Goal: Information Seeking & Learning: Learn about a topic

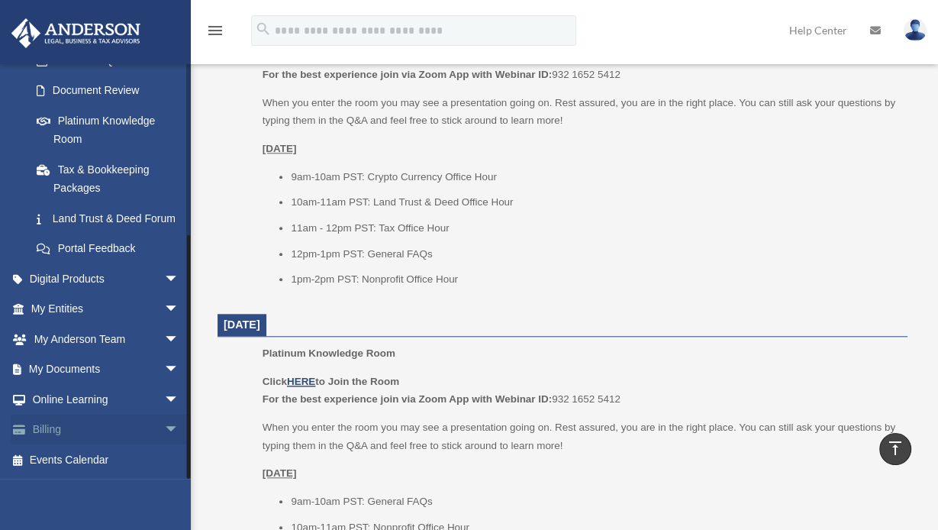
scroll to position [1068, 0]
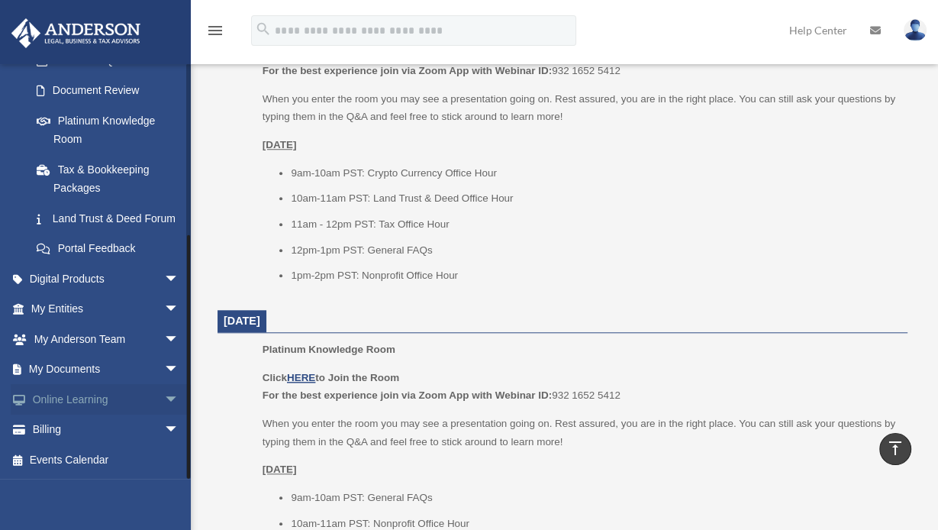
click at [94, 399] on link "Online Learning arrow_drop_down" at bounding box center [107, 399] width 192 height 31
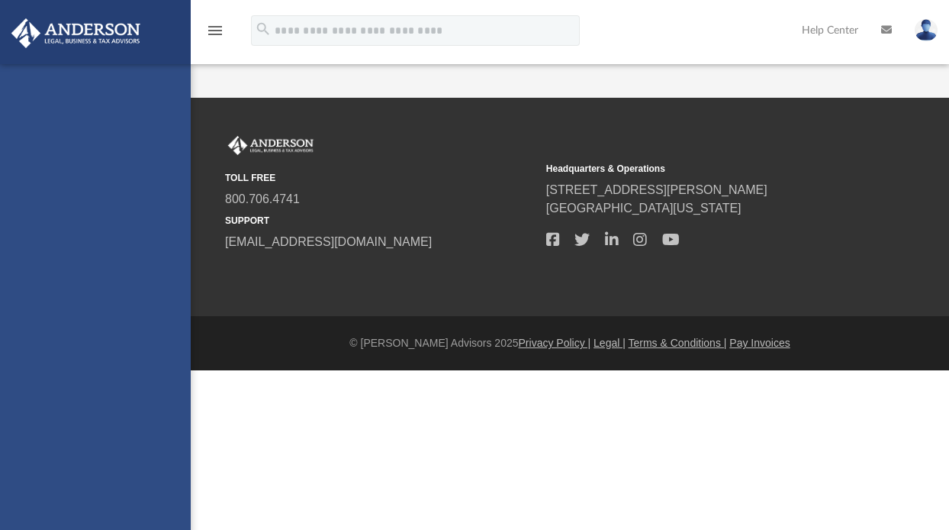
click at [156, 397] on div "mssoll@yahoo.com Sign Out mssoll@yahoo.com Home Online Ordering Tax Organizers …" at bounding box center [95, 329] width 191 height 530
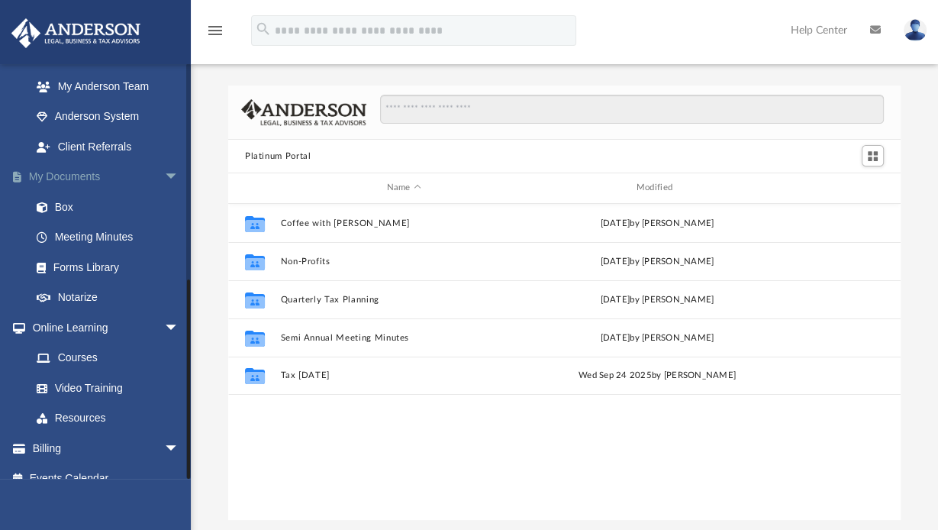
scroll to position [437, 0]
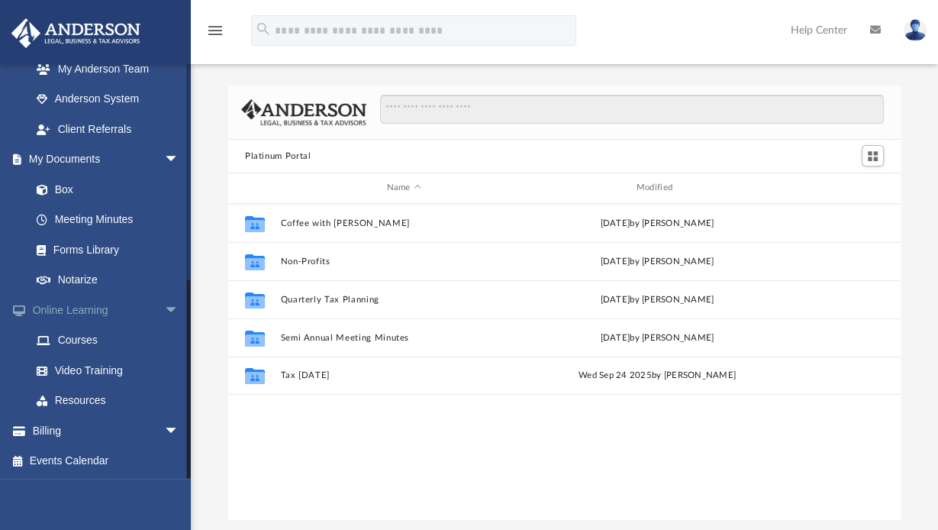
click at [79, 301] on link "Online Learning arrow_drop_down" at bounding box center [107, 310] width 192 height 31
click at [82, 337] on link "Courses" at bounding box center [111, 340] width 181 height 31
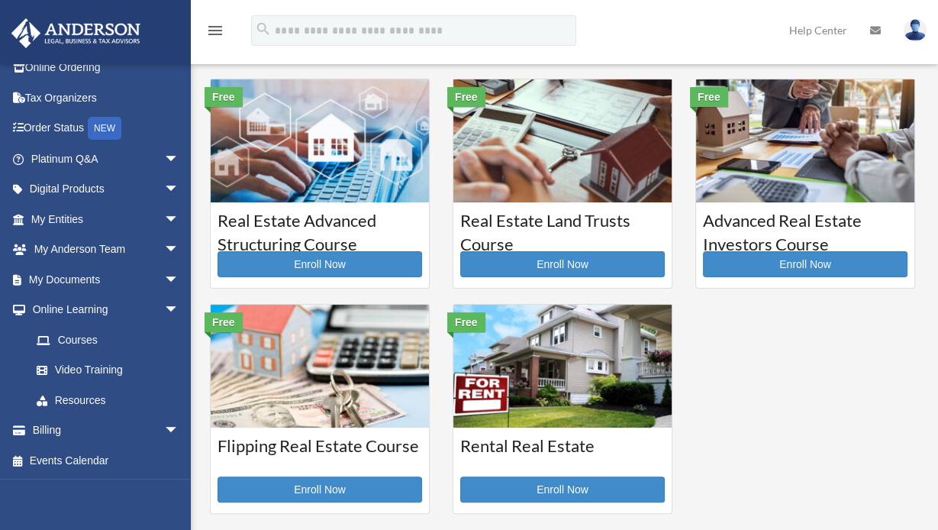
scroll to position [305, 0]
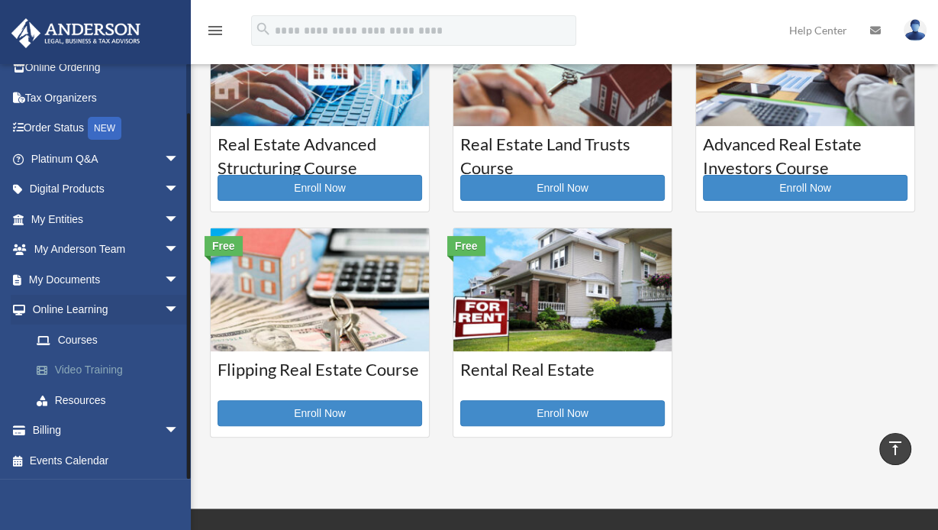
click at [79, 367] on link "Video Training" at bounding box center [111, 370] width 181 height 31
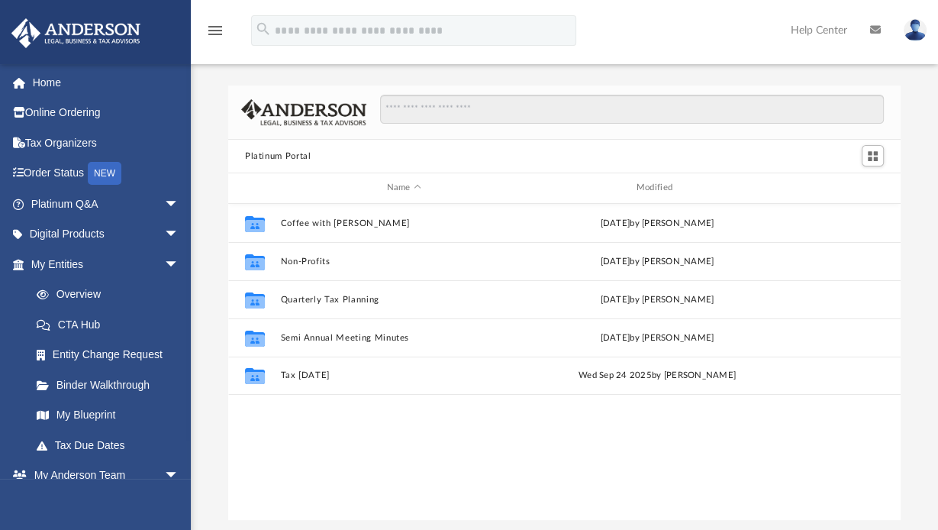
scroll to position [76, 0]
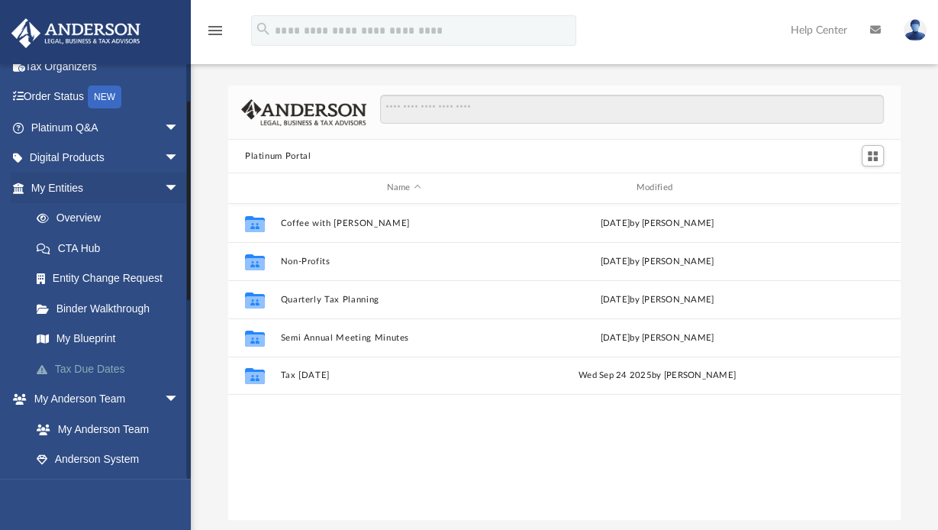
click at [95, 366] on link "Tax Due Dates" at bounding box center [111, 368] width 181 height 31
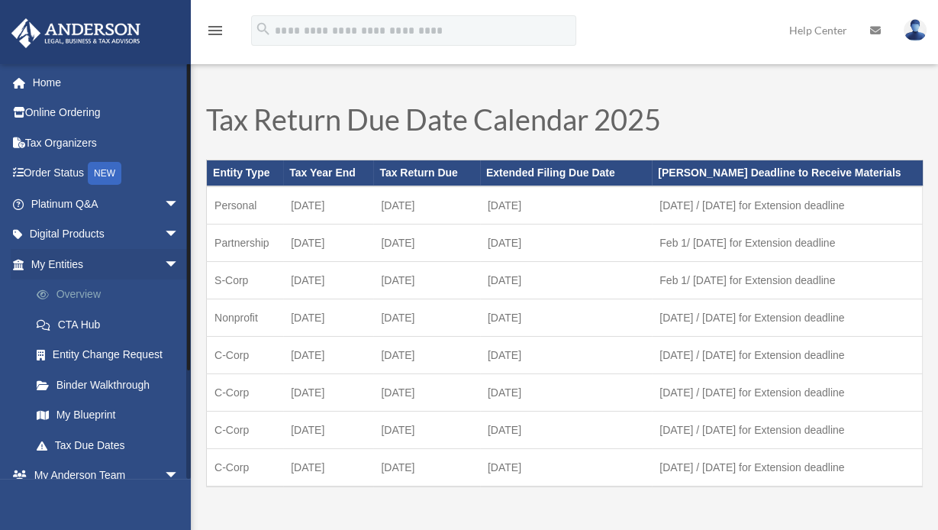
click at [95, 292] on link "Overview" at bounding box center [111, 294] width 181 height 31
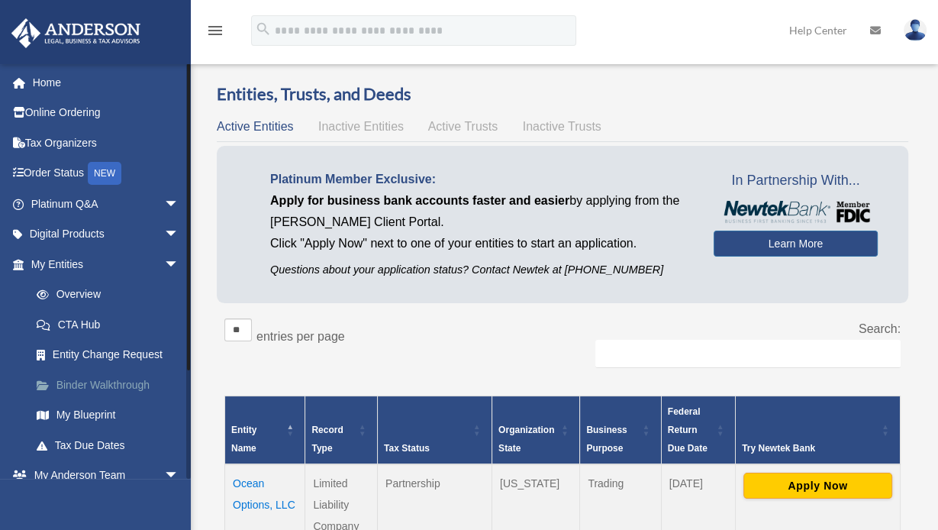
click at [88, 383] on link "Binder Walkthrough" at bounding box center [111, 384] width 181 height 31
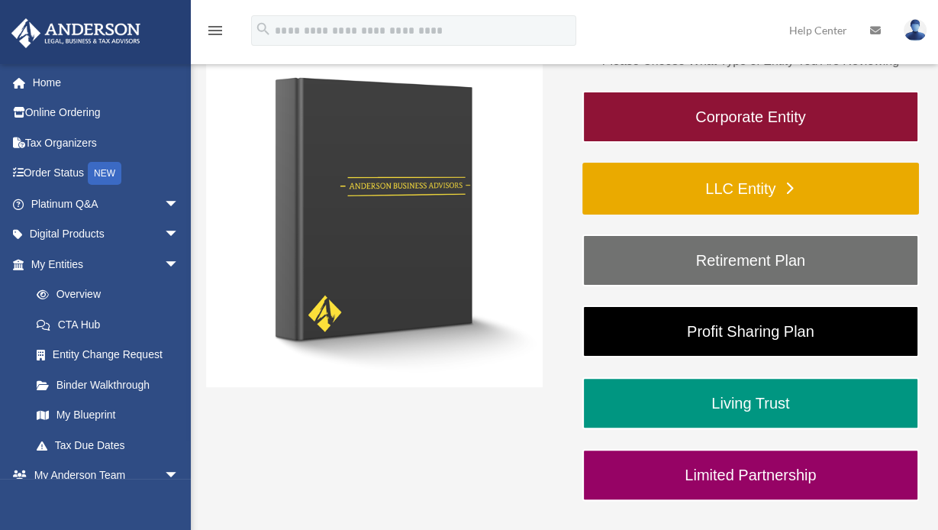
scroll to position [229, 0]
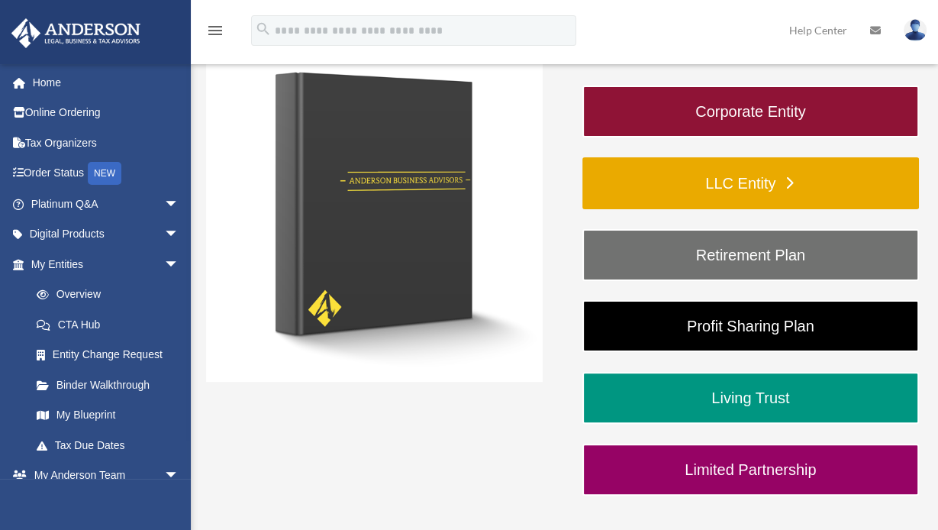
click at [730, 184] on link "LLC Entity" at bounding box center [750, 183] width 337 height 52
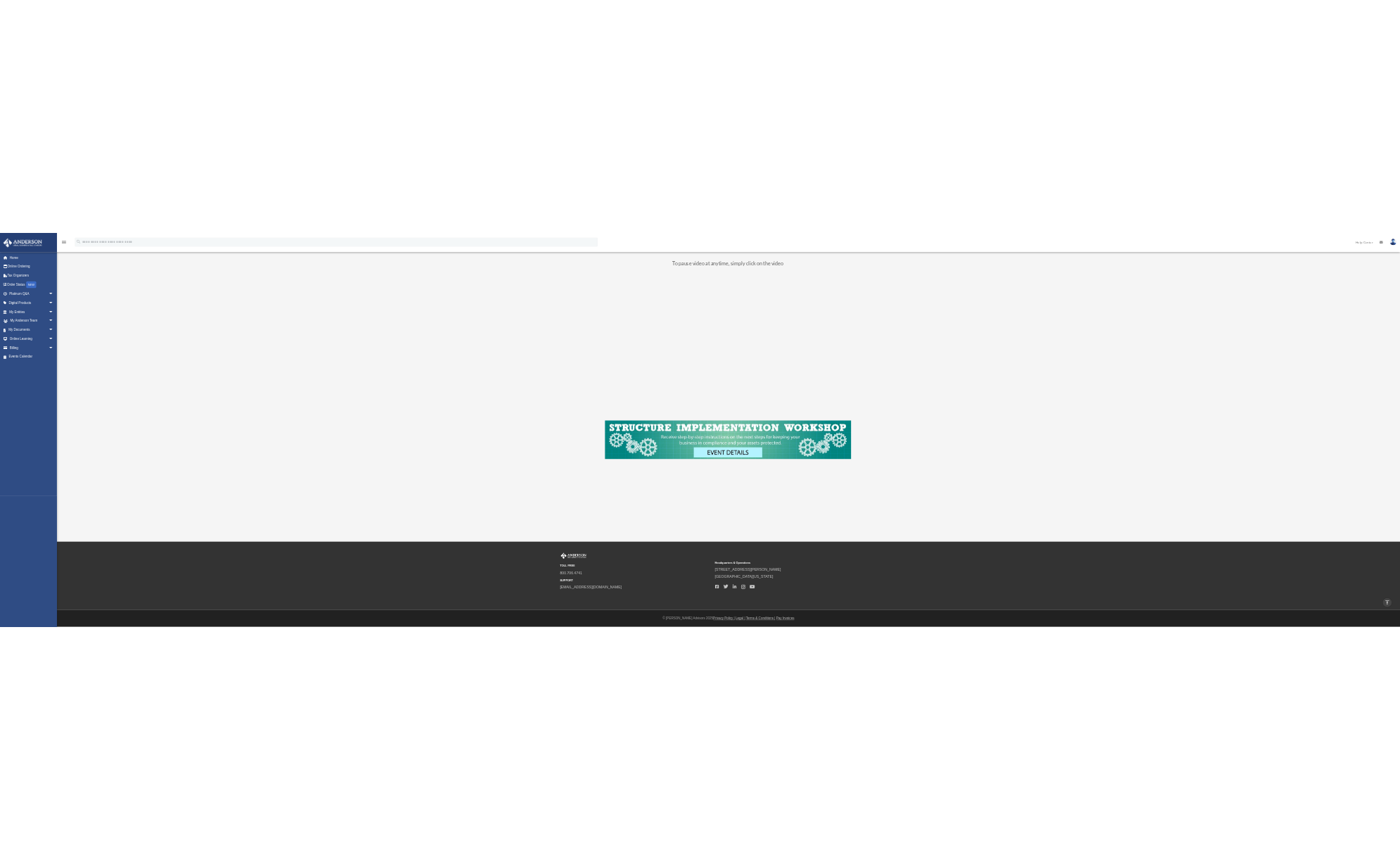
scroll to position [123, 0]
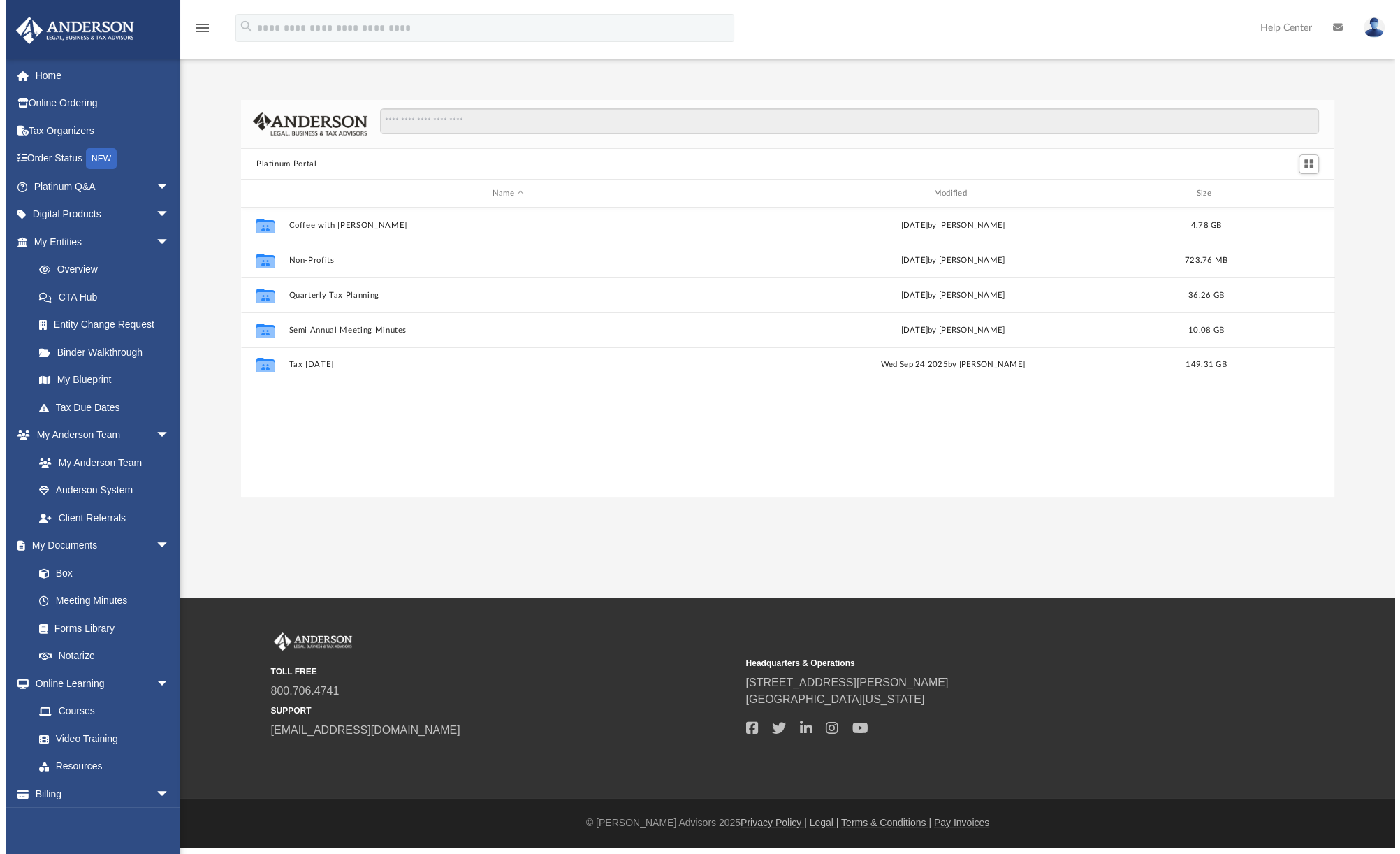
scroll to position [307, 1093]
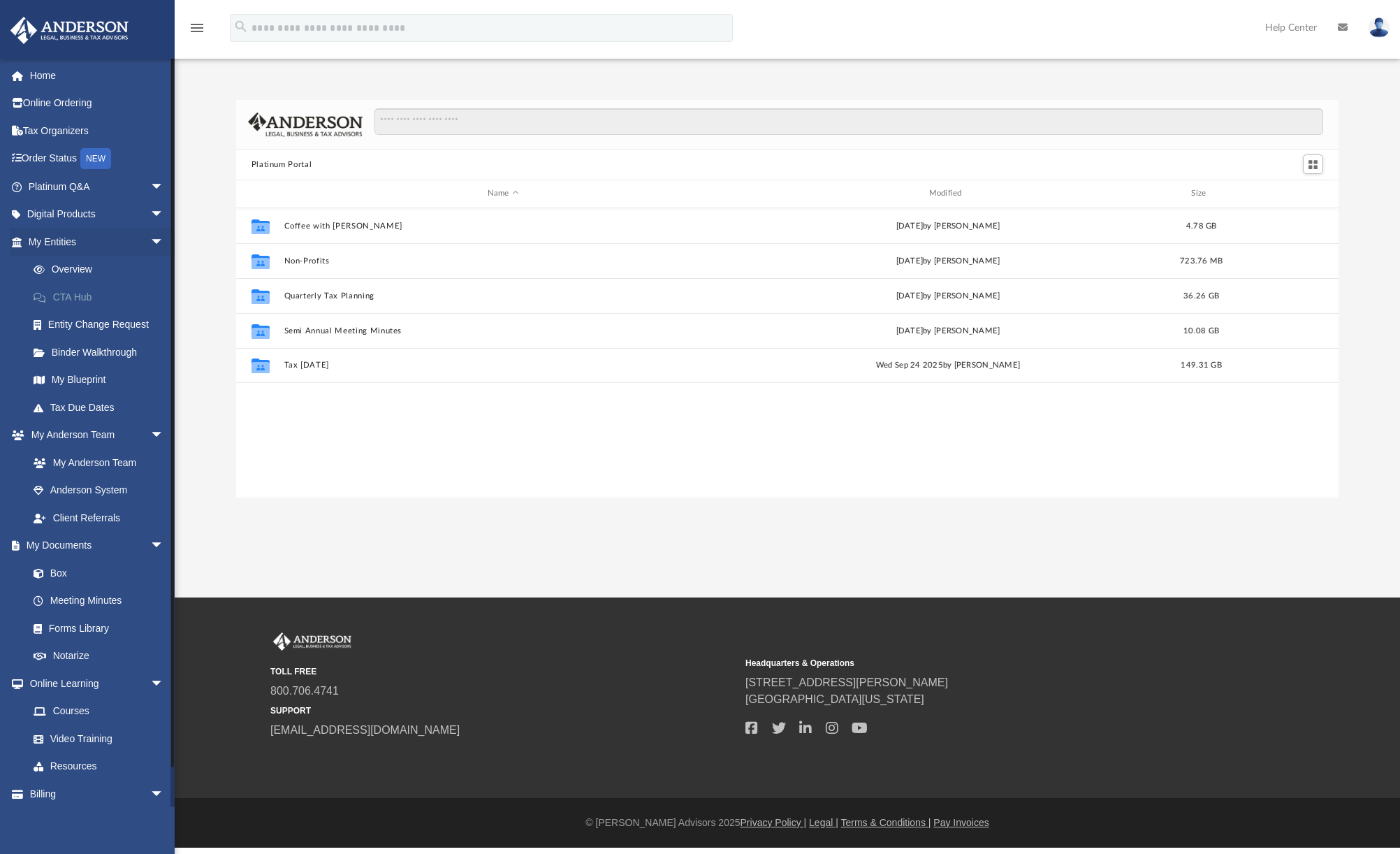
click at [71, 290] on link "CTA Hub" at bounding box center [102, 297] width 166 height 28
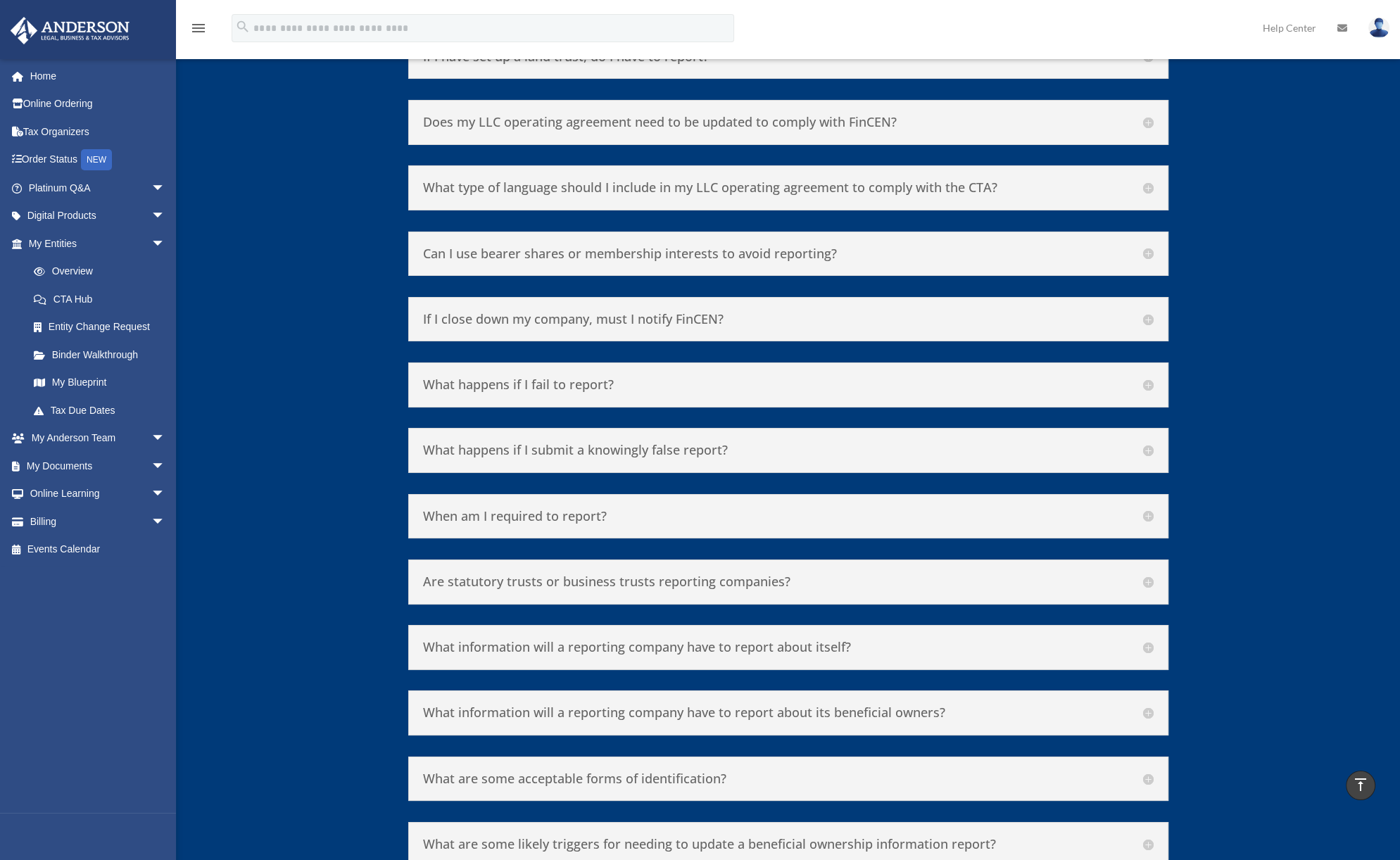
scroll to position [6753, 0]
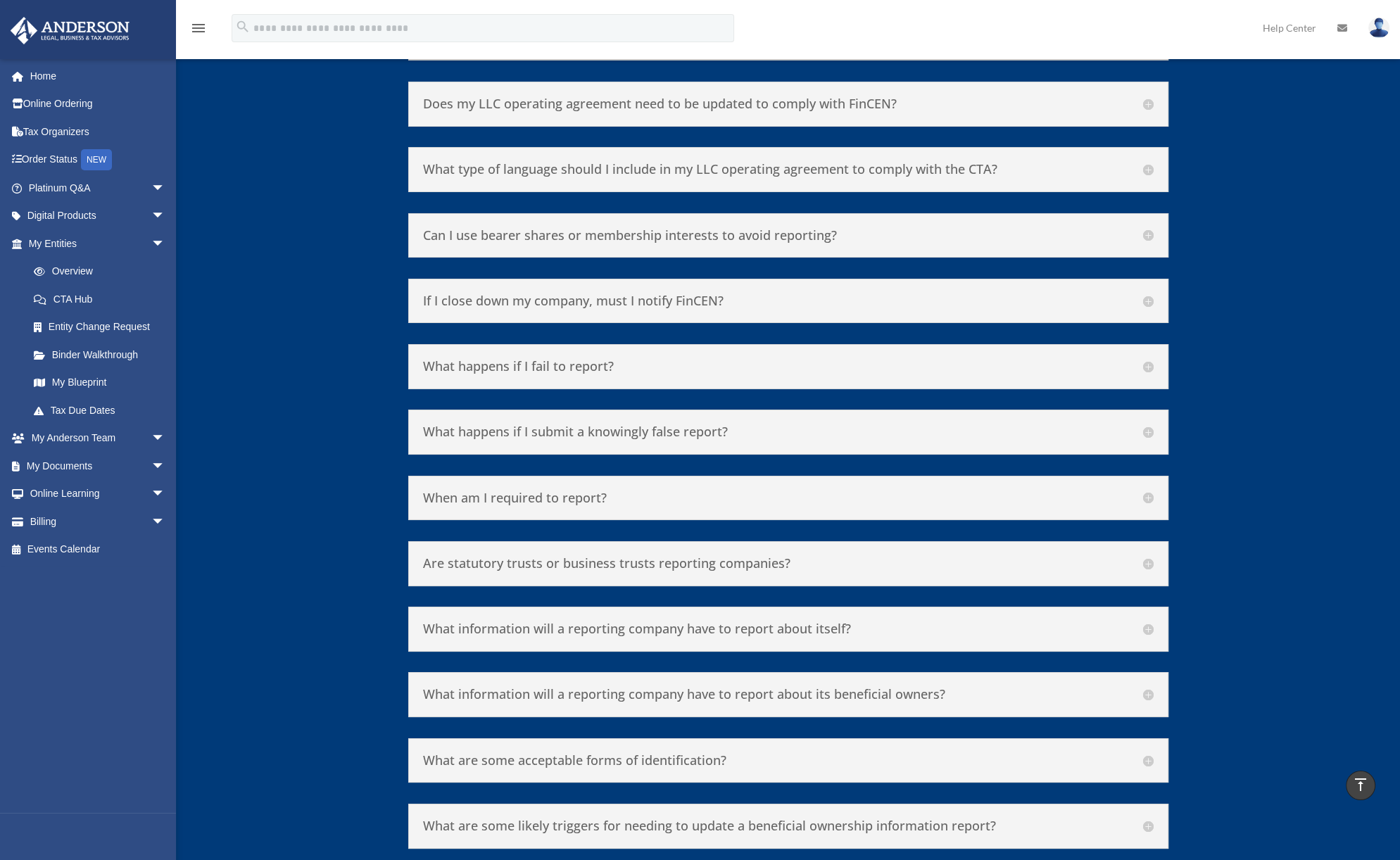
click at [507, 490] on h5 "When am I required to report?" at bounding box center [789, 498] width 730 height 16
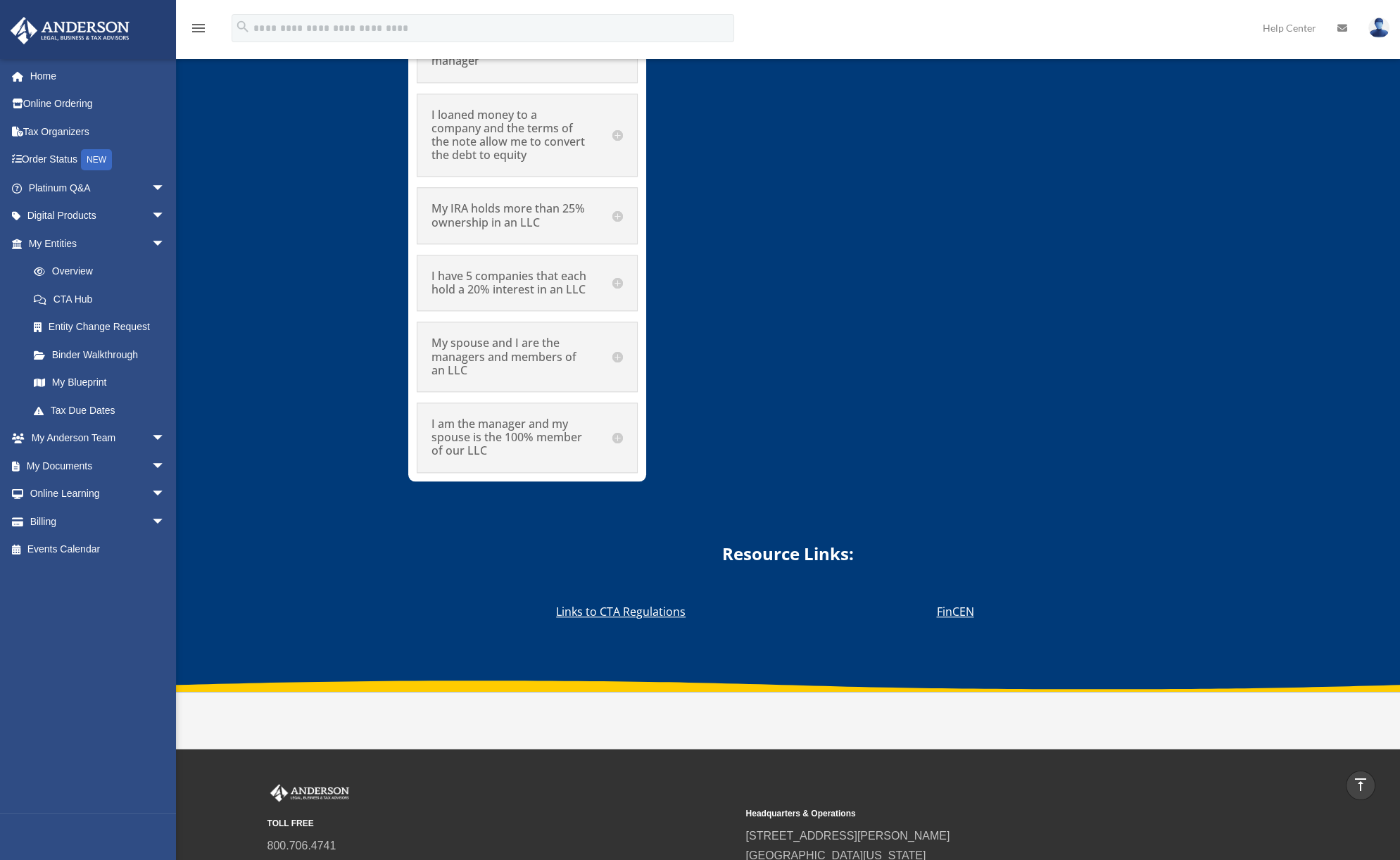
scroll to position [8934, 0]
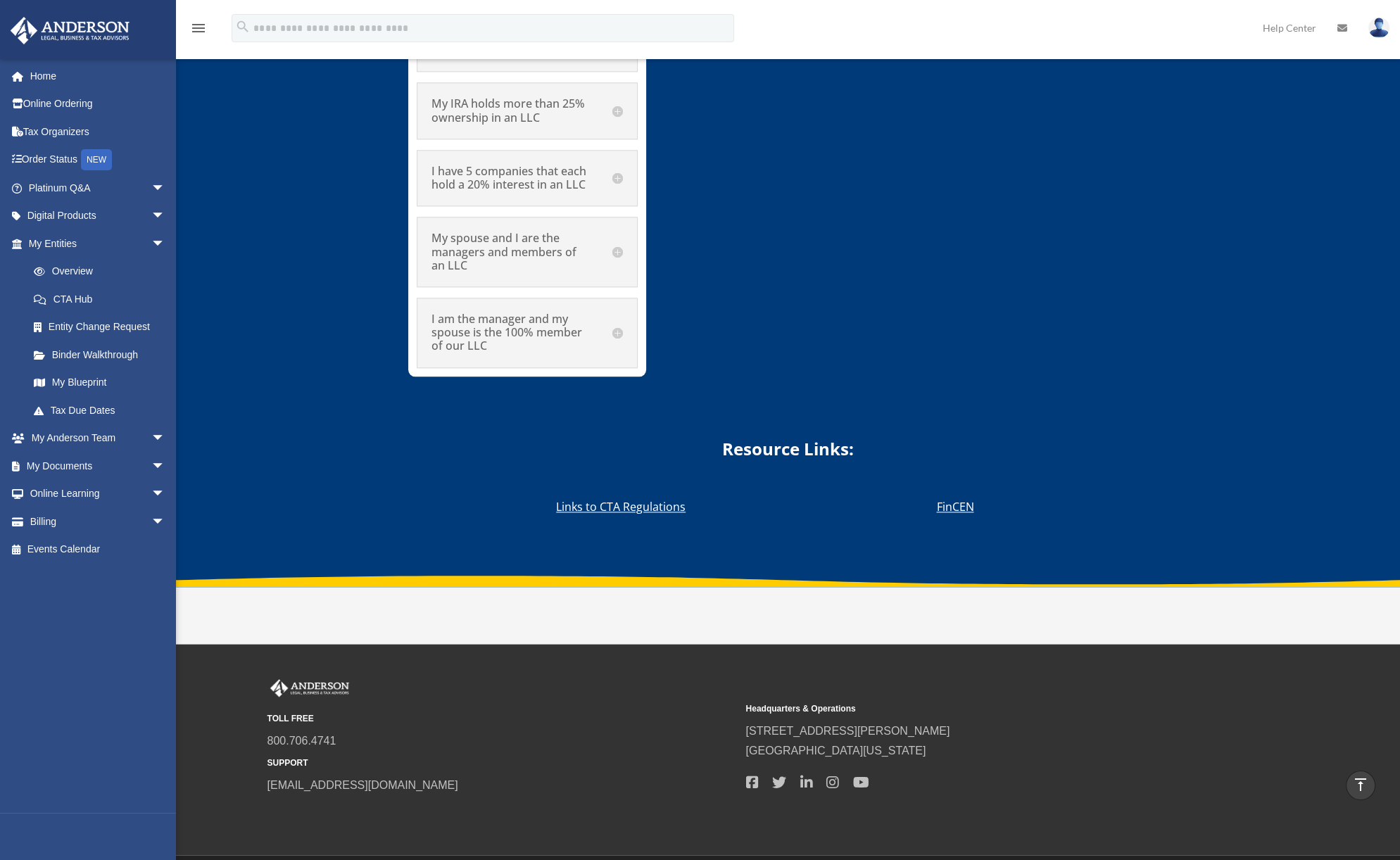
click at [961, 497] on p "FinCEN" at bounding box center [955, 506] width 37 height 19
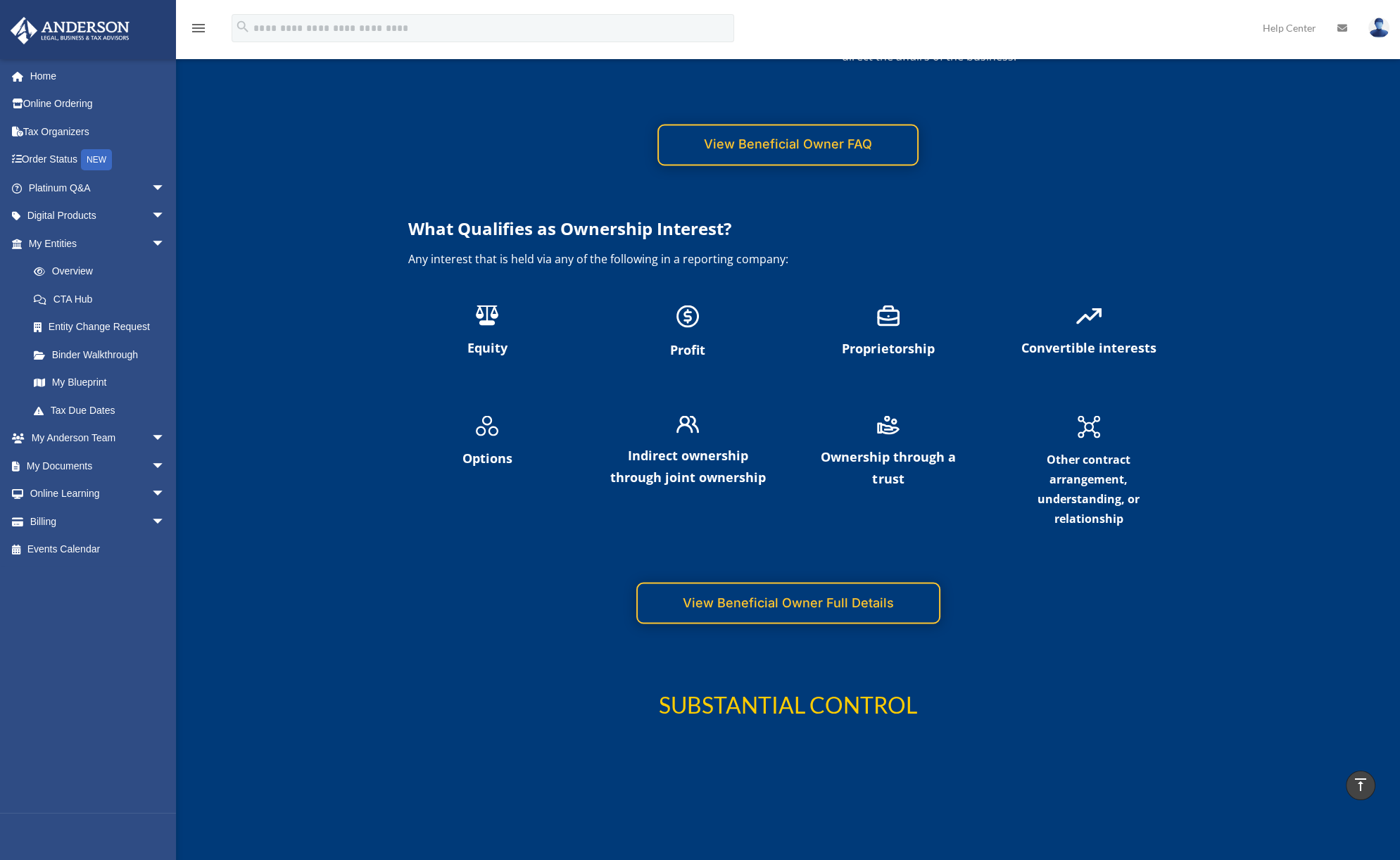
scroll to position [3220, 0]
click at [771, 581] on link "View Beneficial Owner Full Details" at bounding box center [789, 601] width 304 height 41
